Goal: Navigation & Orientation: Find specific page/section

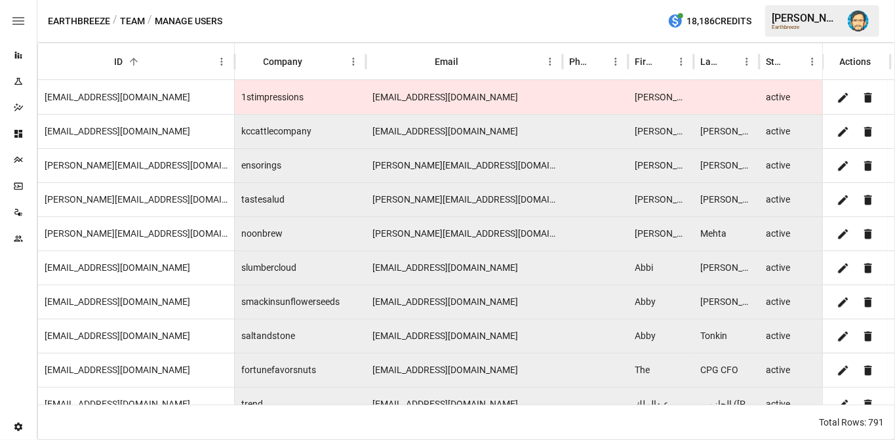
click at [175, 16] on div "/ Manage Users" at bounding box center [185, 21] width 75 height 16
click at [135, 16] on button "Team" at bounding box center [132, 21] width 25 height 16
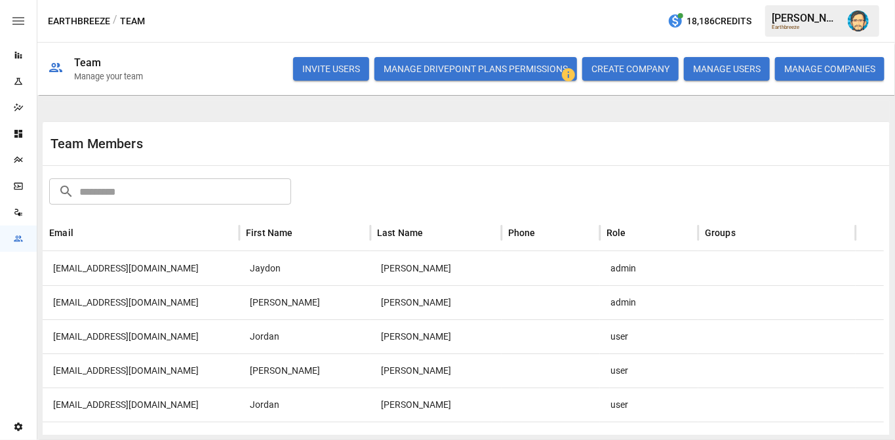
click at [855, 22] on img "Dana Basken" at bounding box center [858, 20] width 21 height 21
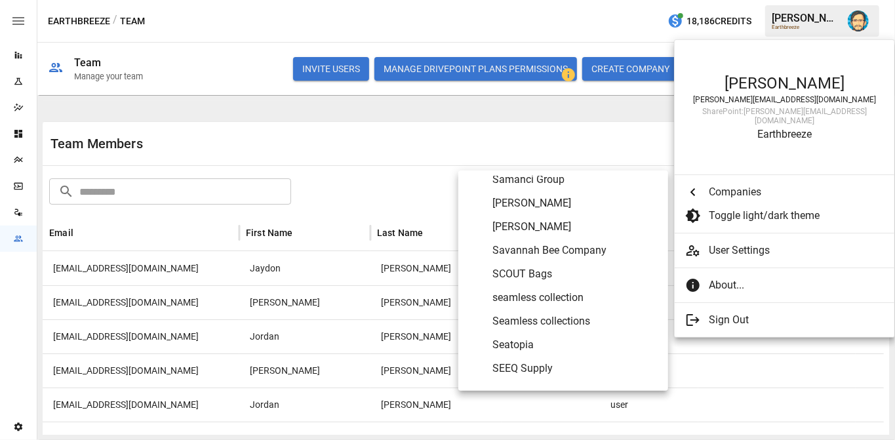
scroll to position [5555, 0]
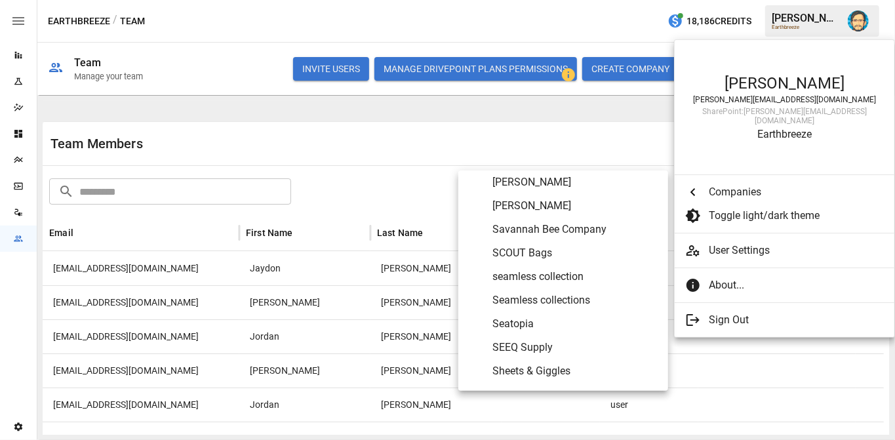
click at [512, 325] on span "Seatopia" at bounding box center [575, 324] width 165 height 16
